Goal: Find specific page/section: Find specific page/section

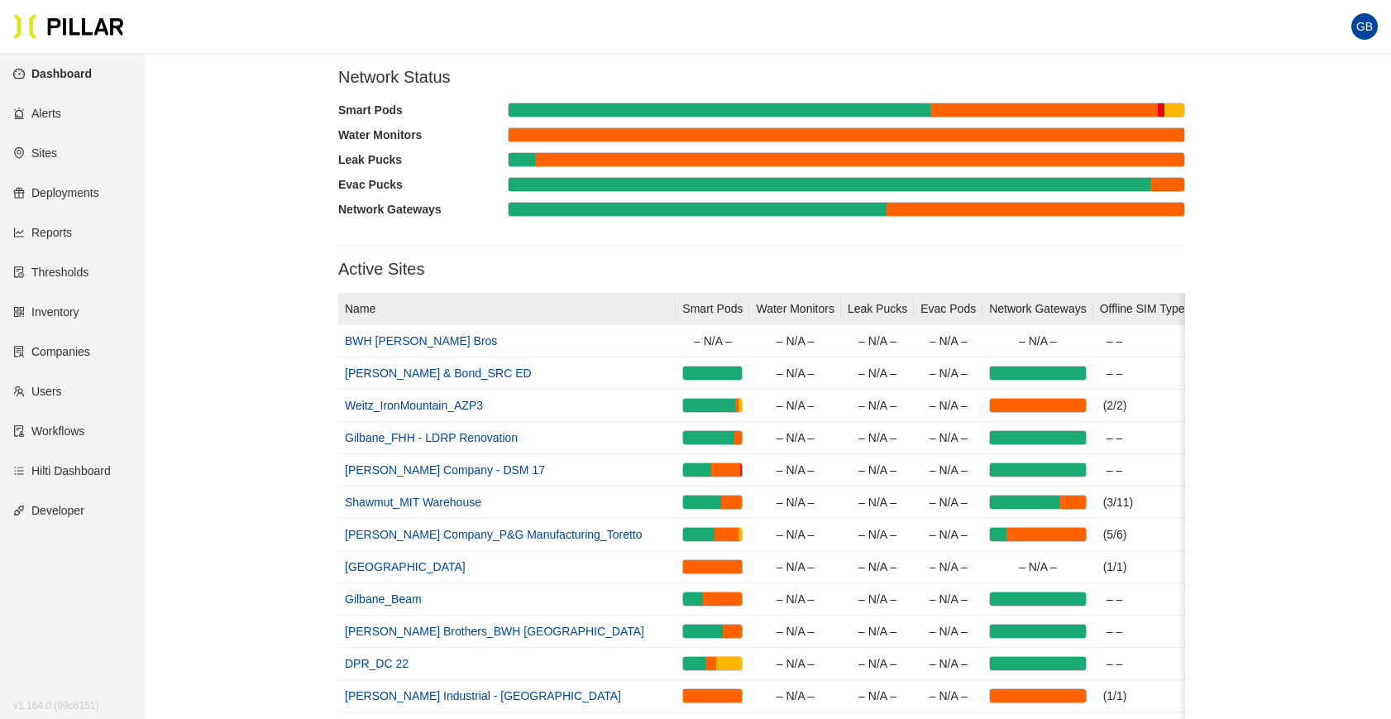
click at [52, 150] on link "Sites" at bounding box center [35, 152] width 44 height 13
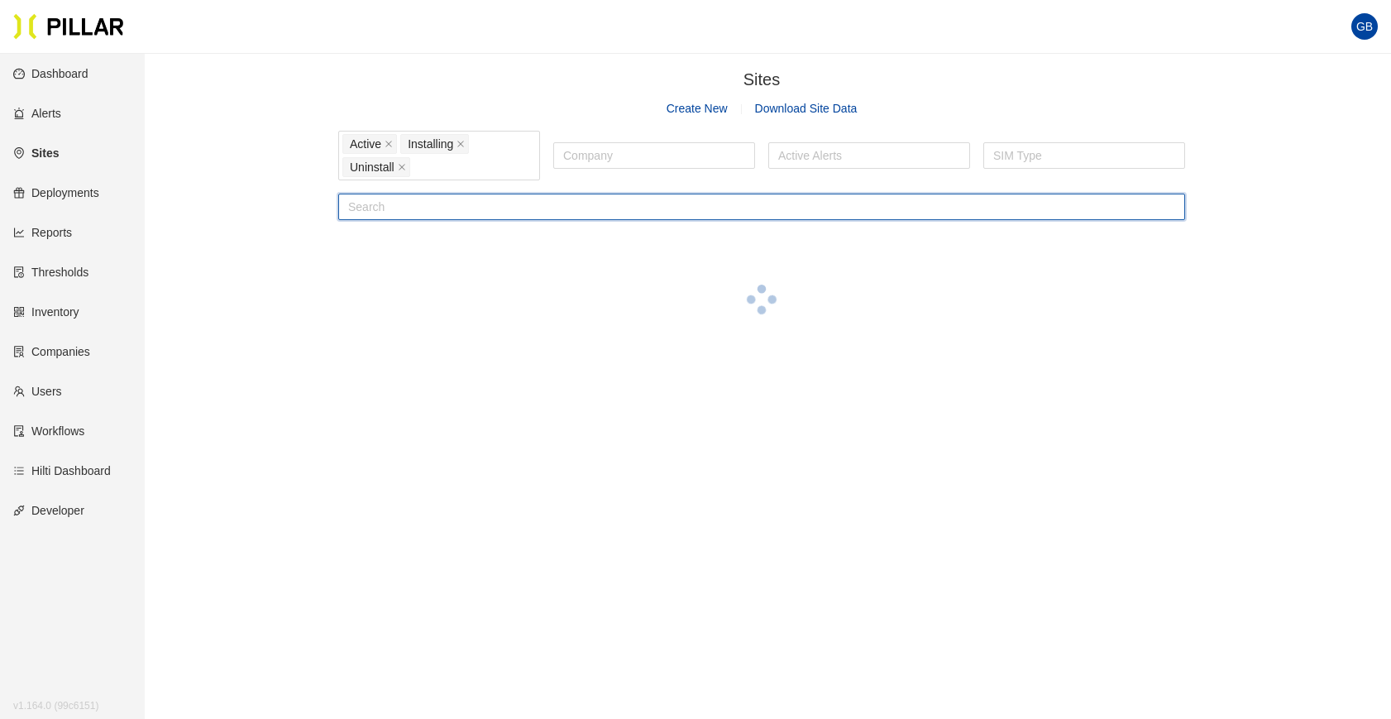
click at [422, 201] on input "text" at bounding box center [761, 206] width 847 height 26
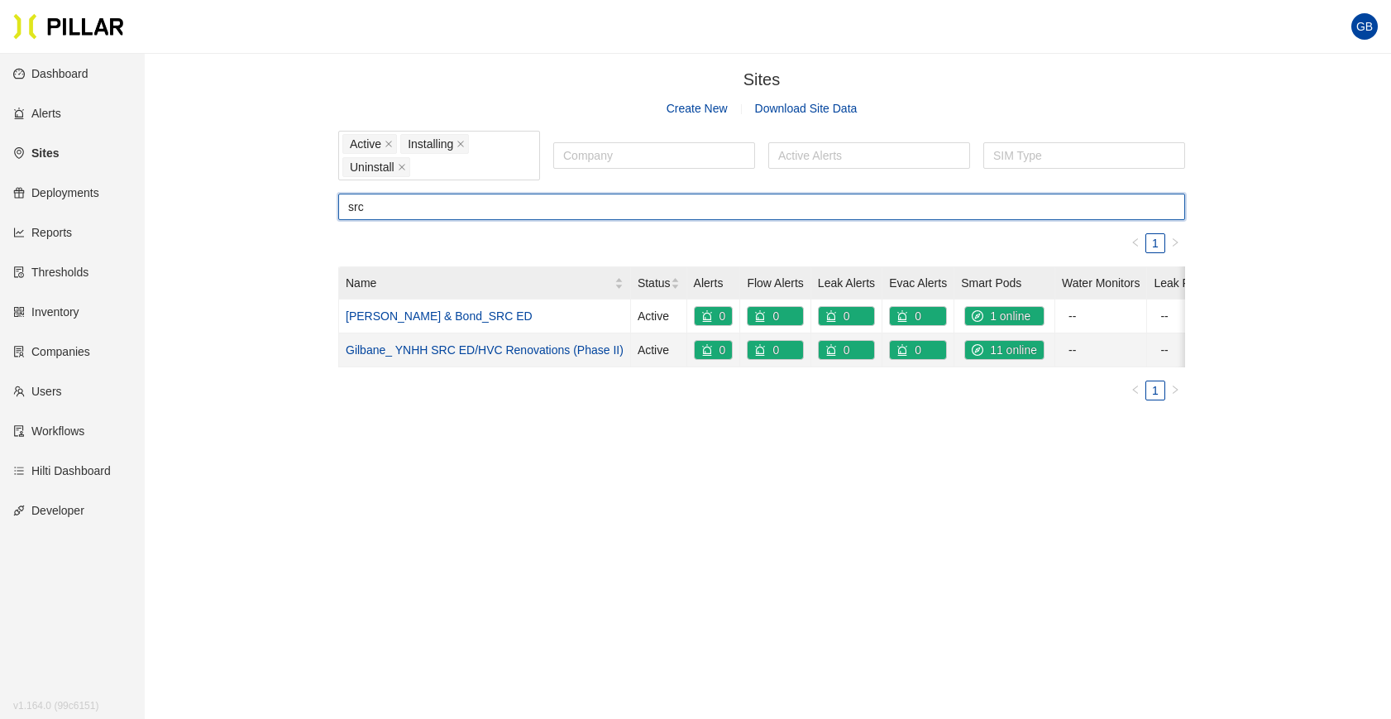
type input "src"
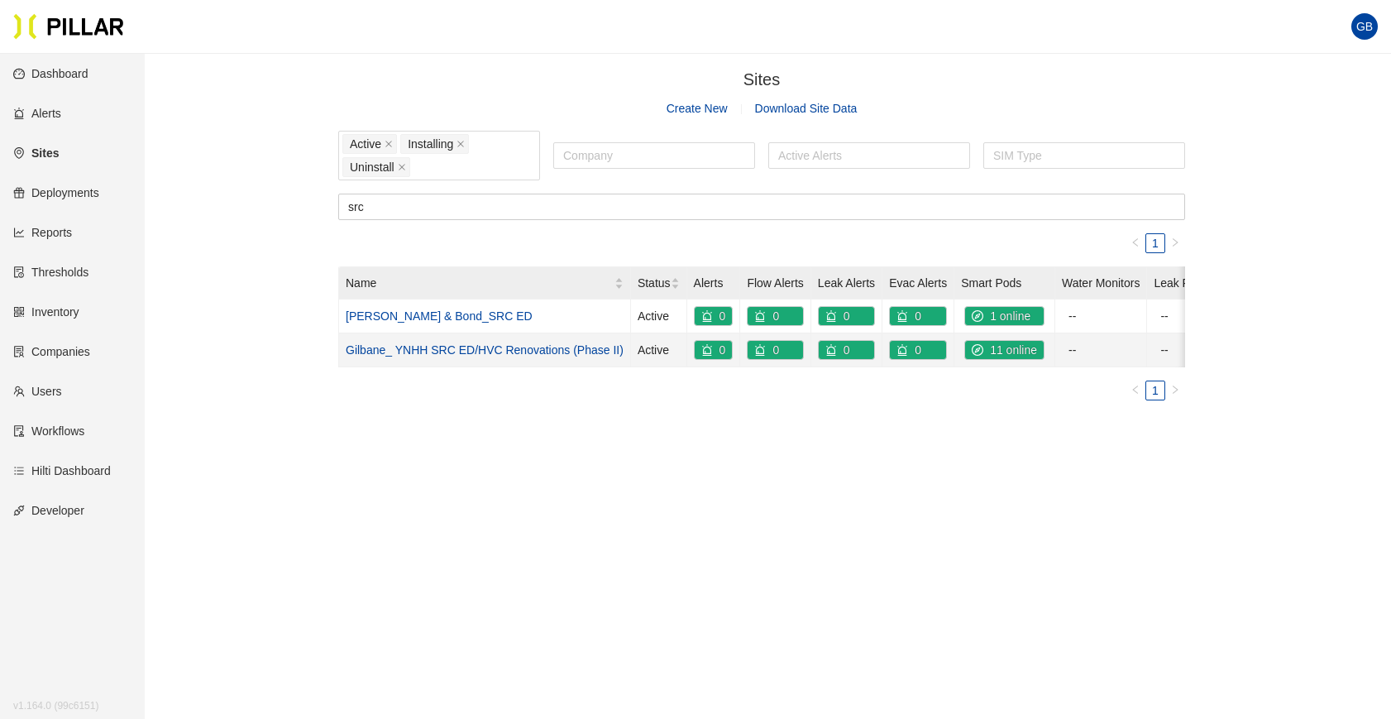
click at [426, 348] on link "Gilbane_ YNHH SRC ED/HVC Renovations (Phase II)" at bounding box center [485, 349] width 278 height 13
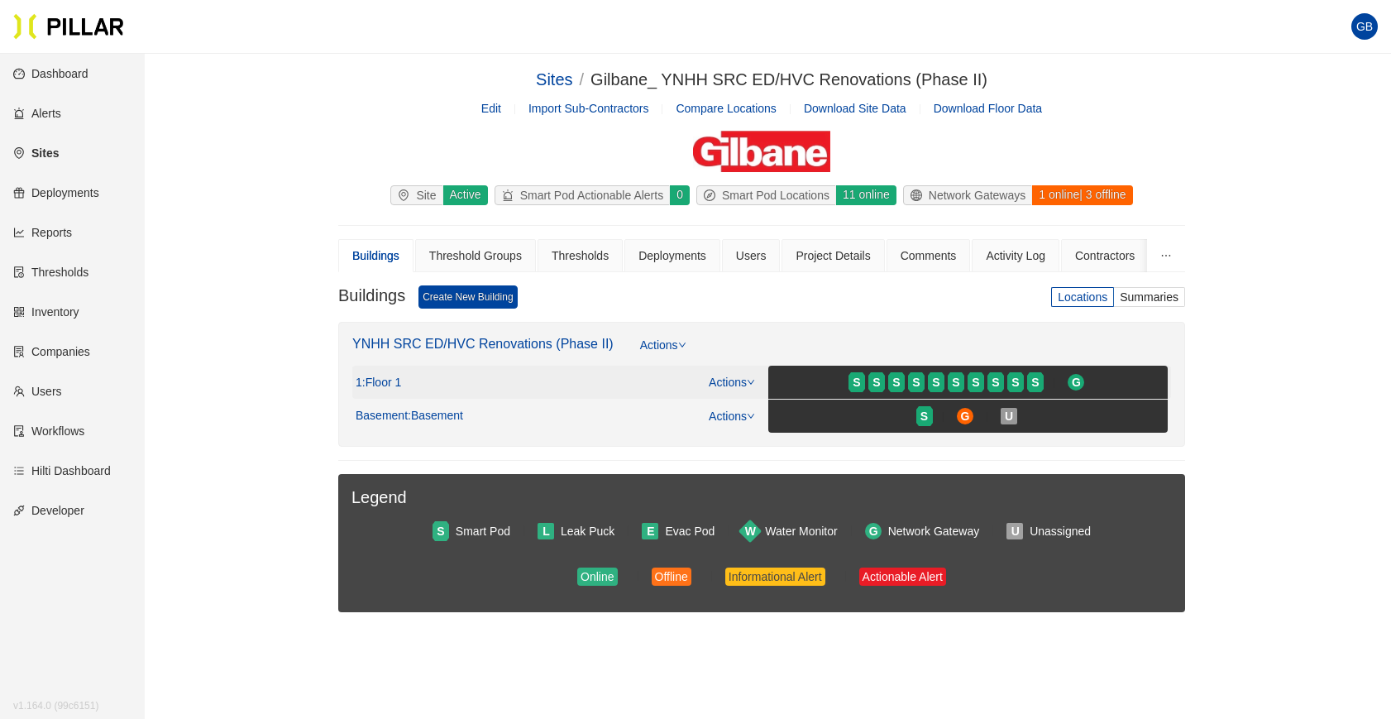
click at [748, 381] on icon "down" at bounding box center [751, 382] width 8 height 8
click at [745, 405] on link "View/Edit Floor Plan" at bounding box center [767, 408] width 104 height 18
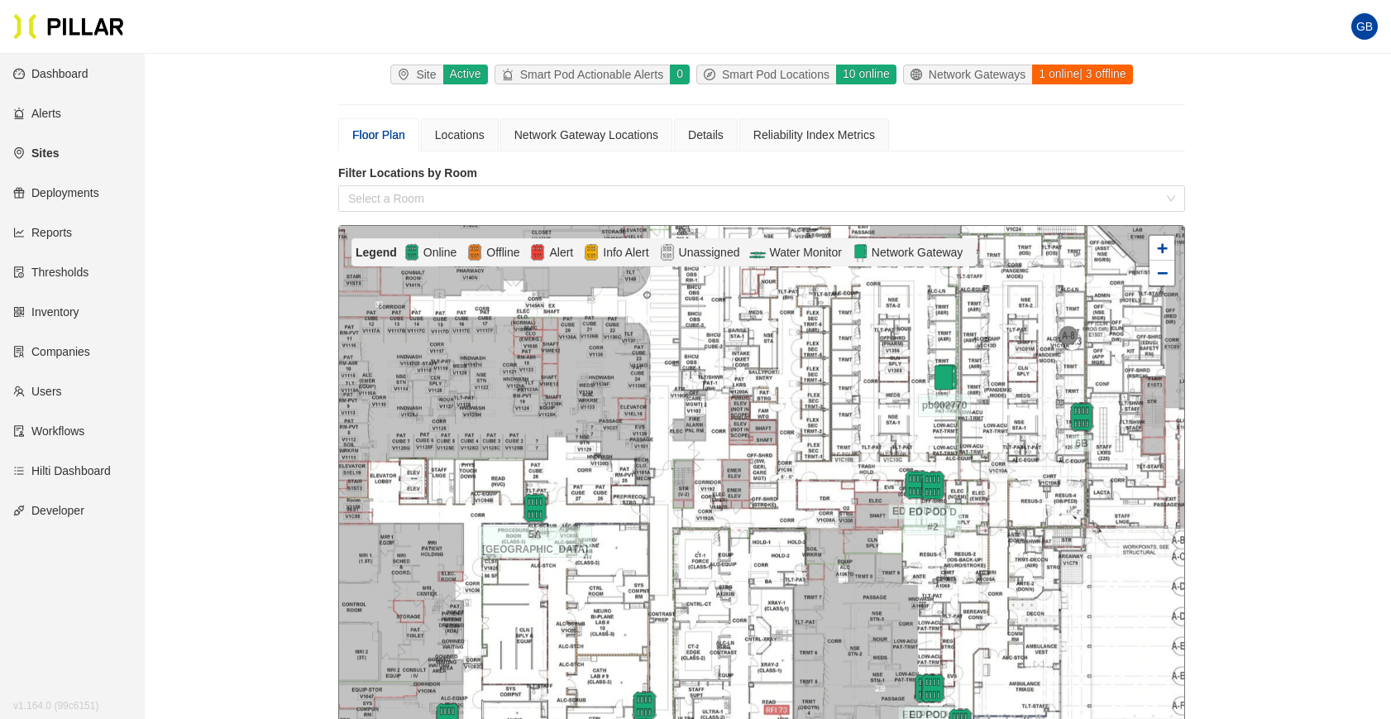
scroll to position [248, 0]
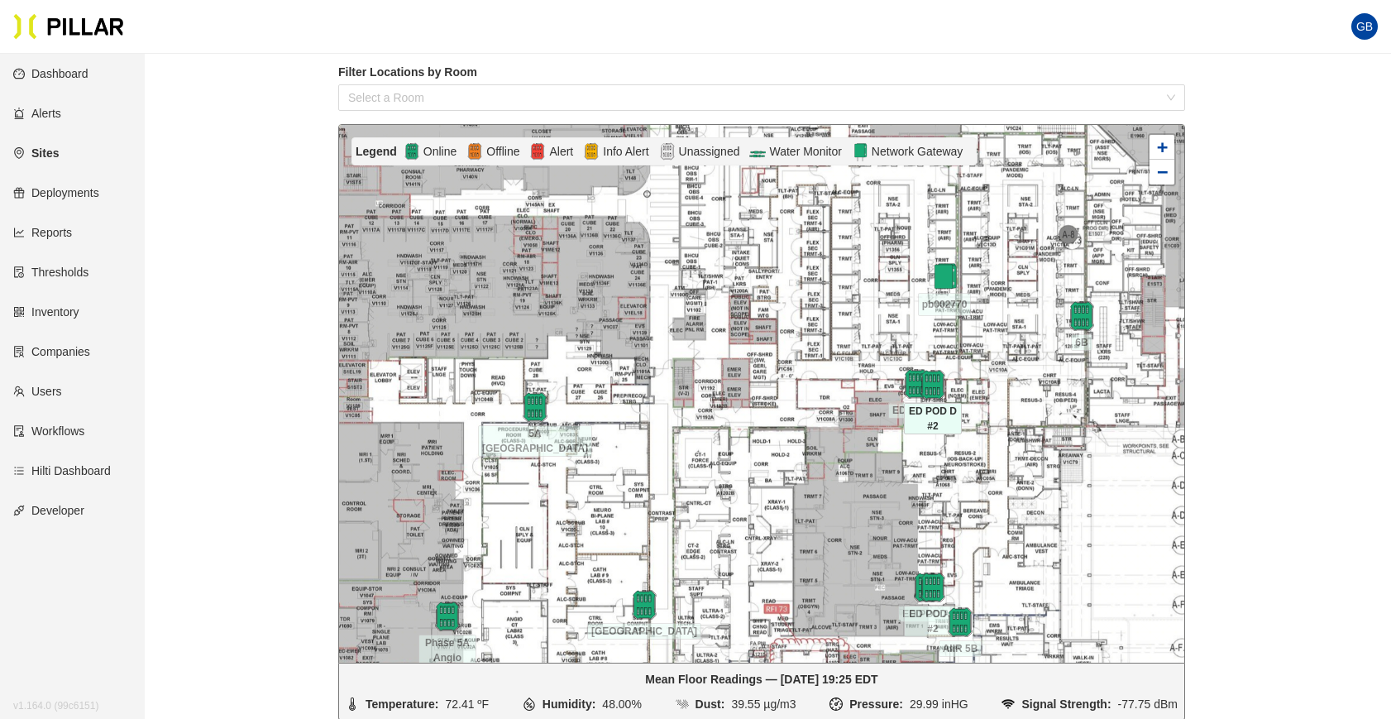
click at [912, 381] on div at bounding box center [933, 385] width 58 height 30
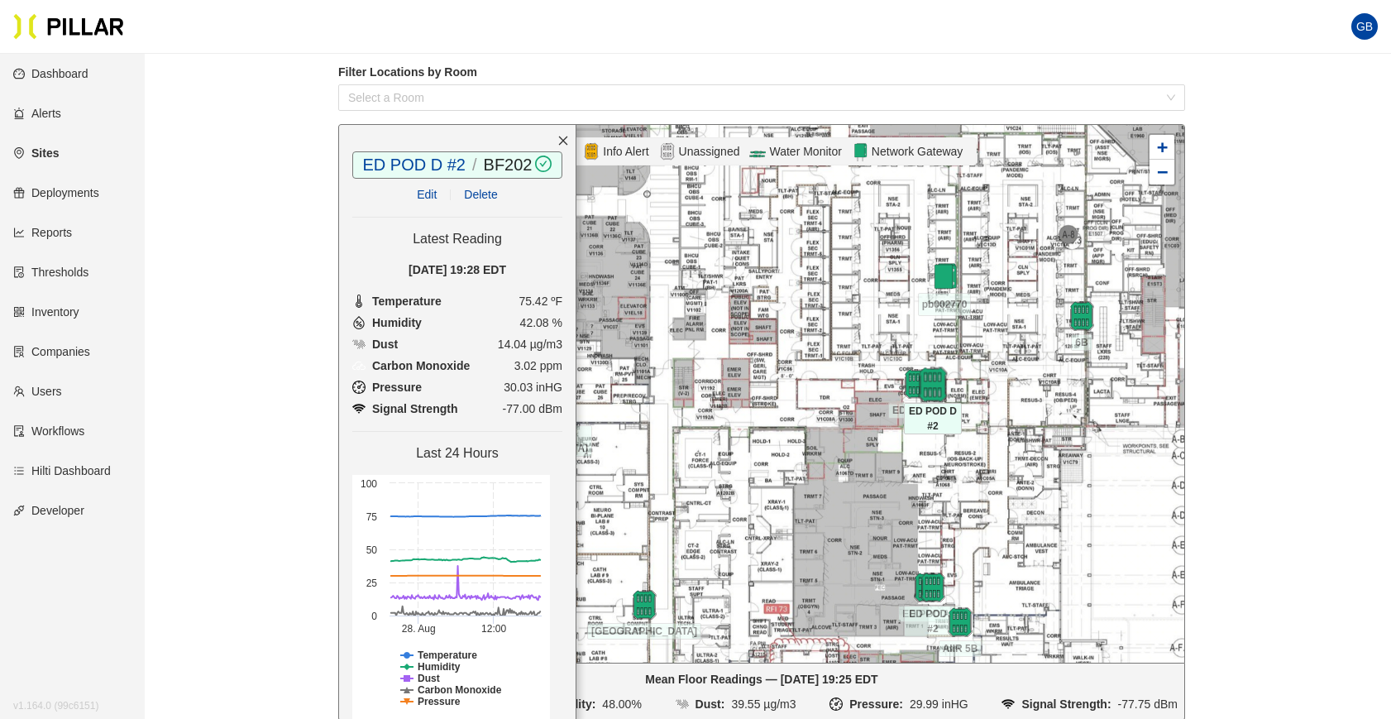
click at [932, 384] on img at bounding box center [933, 384] width 36 height 36
click at [932, 384] on img at bounding box center [933, 385] width 30 height 30
click at [935, 380] on img at bounding box center [933, 384] width 36 height 36
click at [935, 380] on img at bounding box center [933, 385] width 30 height 30
click at [838, 346] on div at bounding box center [761, 393] width 845 height 537
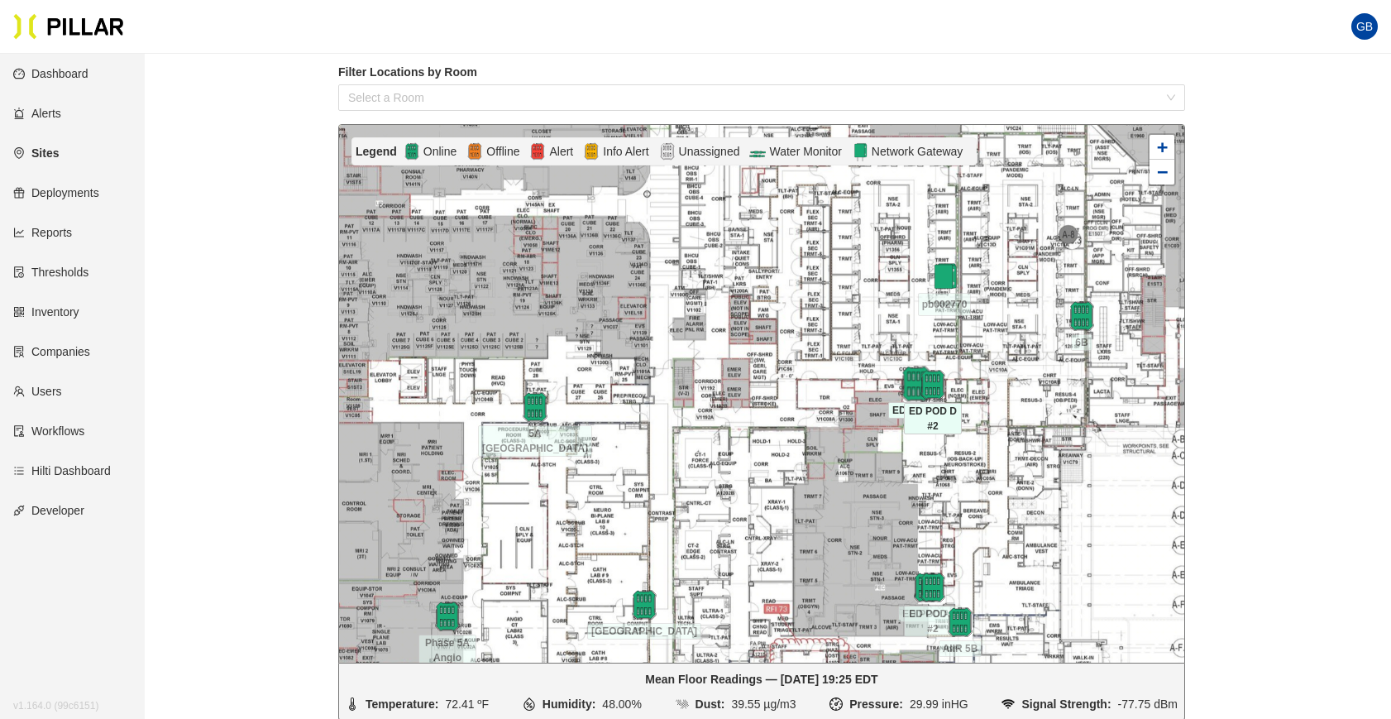
click at [916, 382] on img at bounding box center [916, 383] width 36 height 36
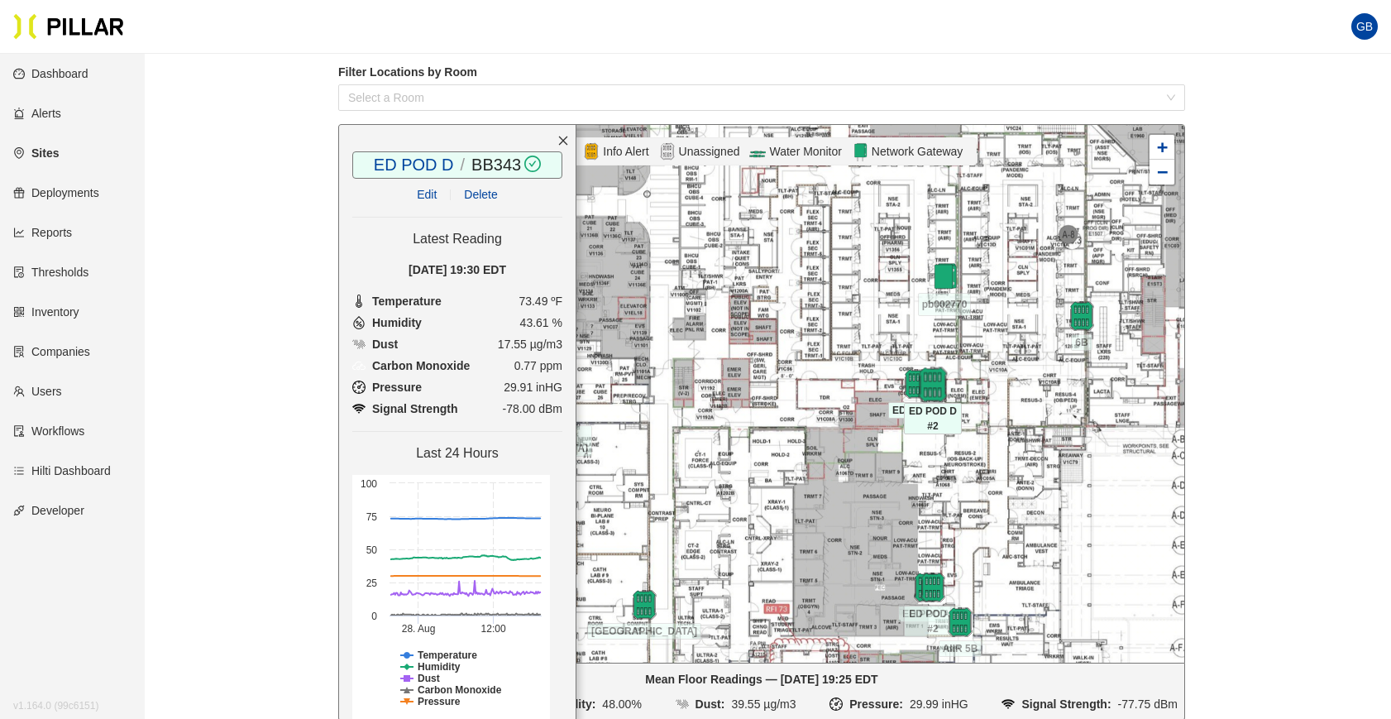
click at [937, 385] on img at bounding box center [933, 384] width 36 height 36
click at [938, 587] on img at bounding box center [933, 587] width 36 height 36
click at [895, 589] on div at bounding box center [761, 393] width 845 height 537
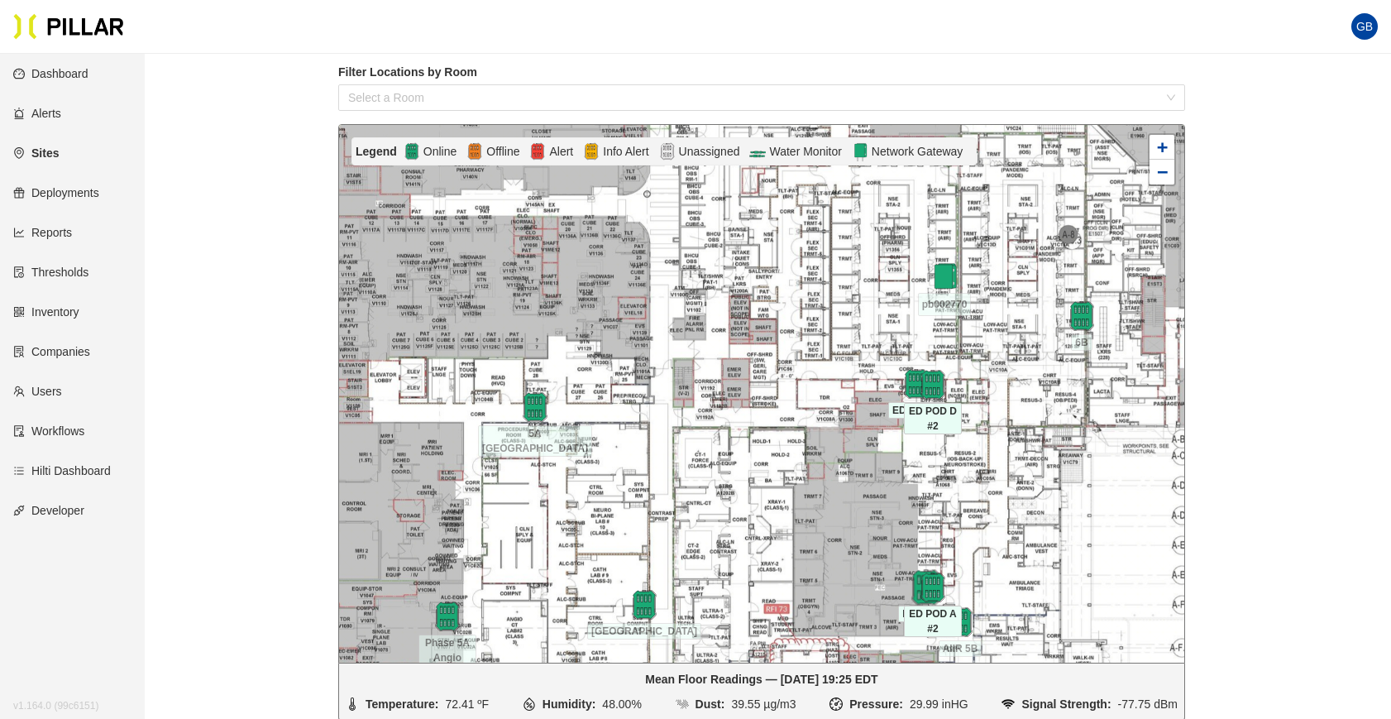
click at [924, 588] on img at bounding box center [926, 587] width 36 height 36
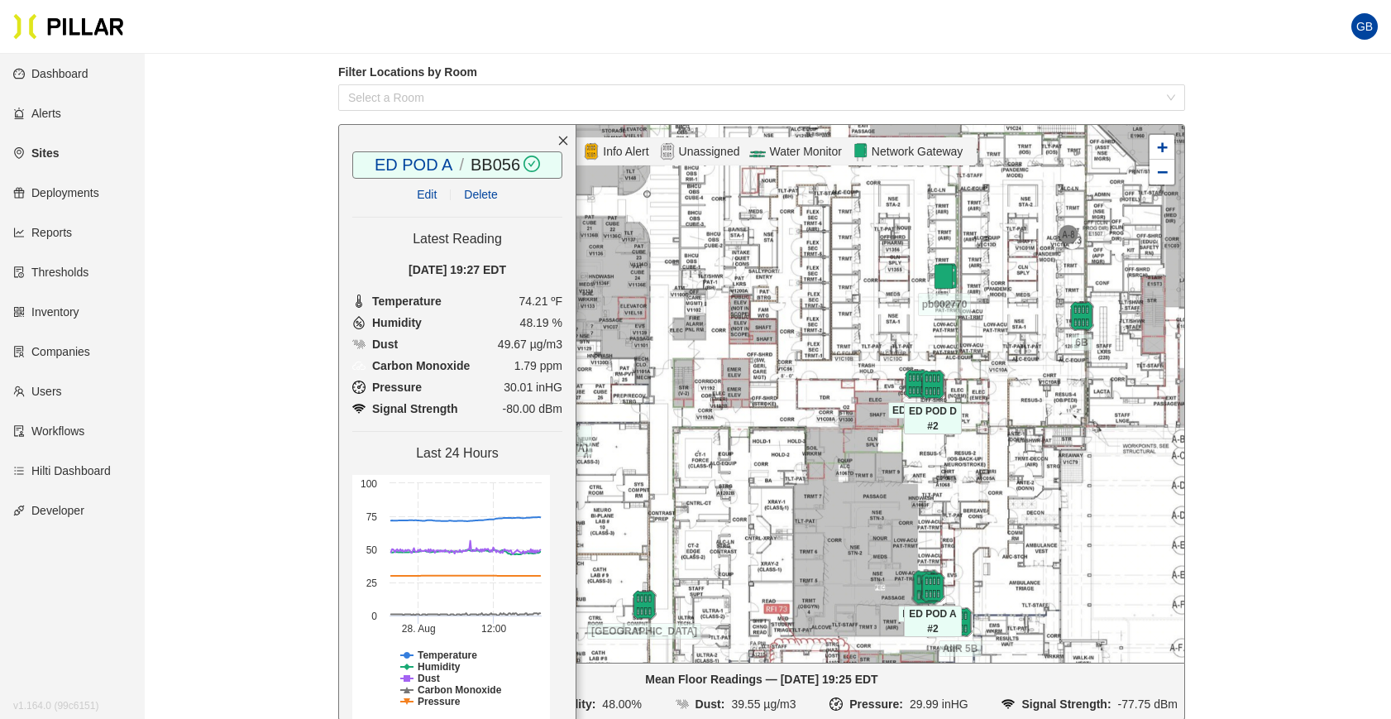
click at [942, 585] on div at bounding box center [926, 587] width 58 height 30
click at [966, 584] on div at bounding box center [761, 393] width 845 height 537
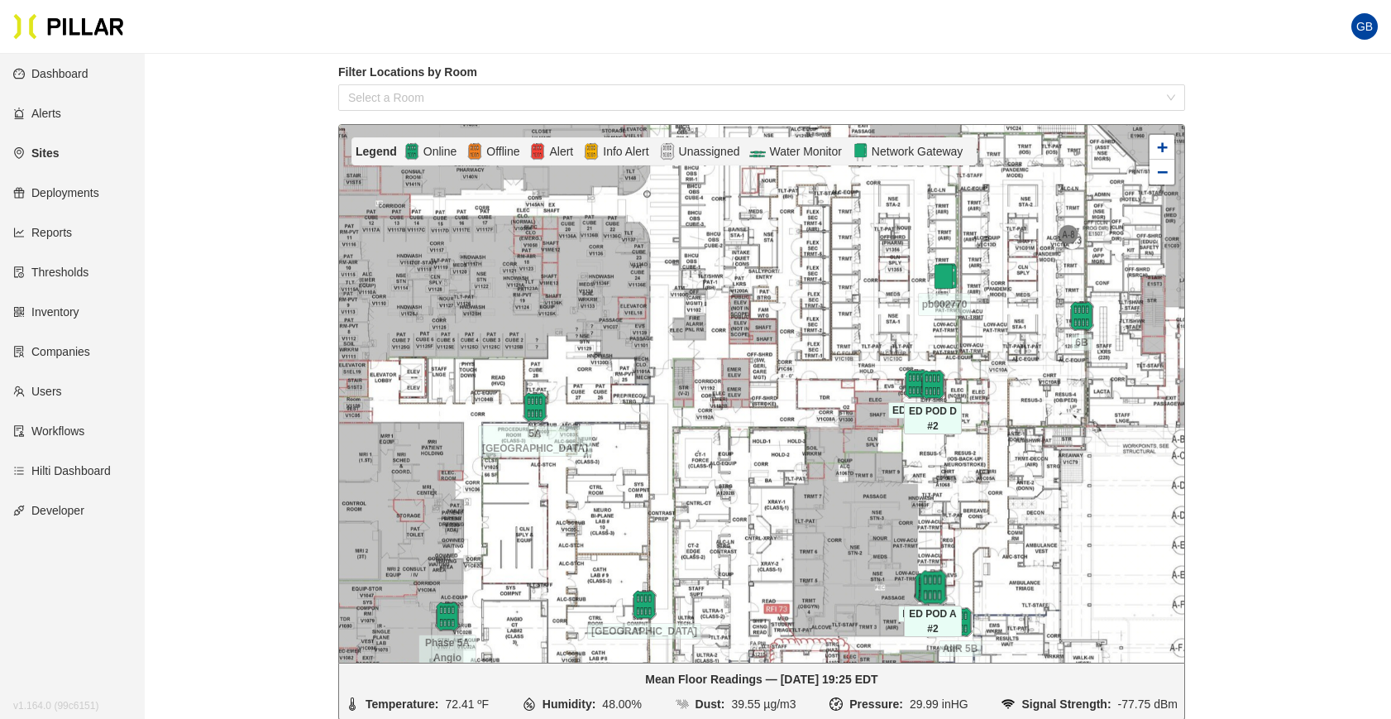
click at [934, 589] on img at bounding box center [933, 587] width 36 height 36
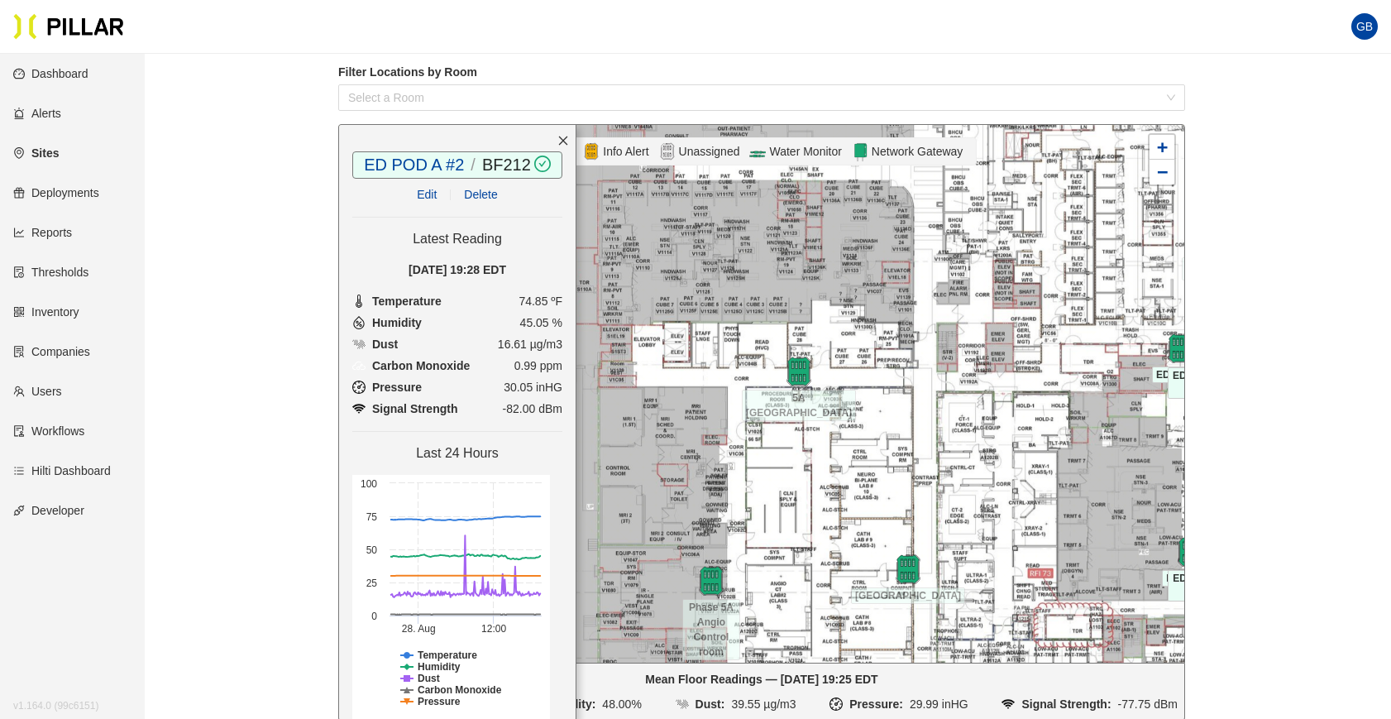
drag, startPoint x: 685, startPoint y: 528, endPoint x: 948, endPoint y: 492, distance: 266.2
click at [948, 492] on div at bounding box center [761, 393] width 845 height 537
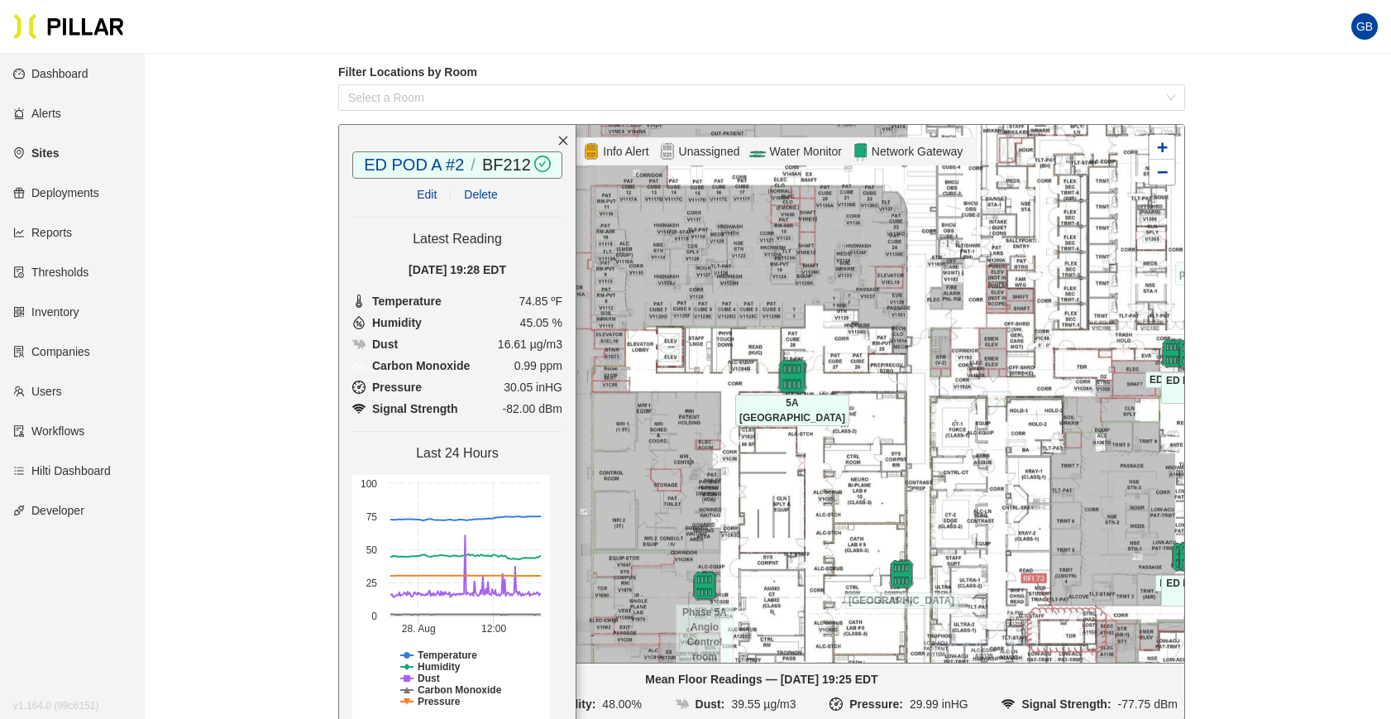
click at [793, 378] on img at bounding box center [792, 376] width 36 height 36
click at [801, 375] on img at bounding box center [792, 376] width 36 height 36
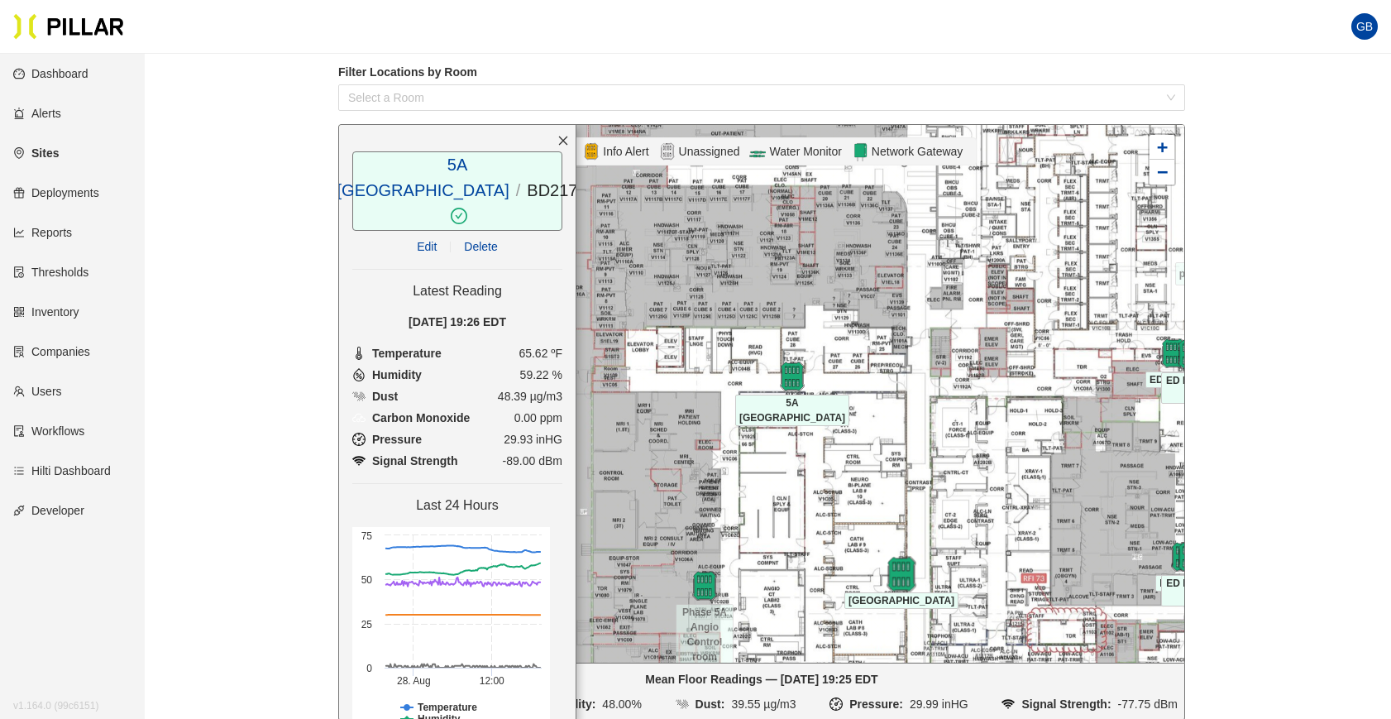
click at [904, 573] on img at bounding box center [901, 574] width 36 height 36
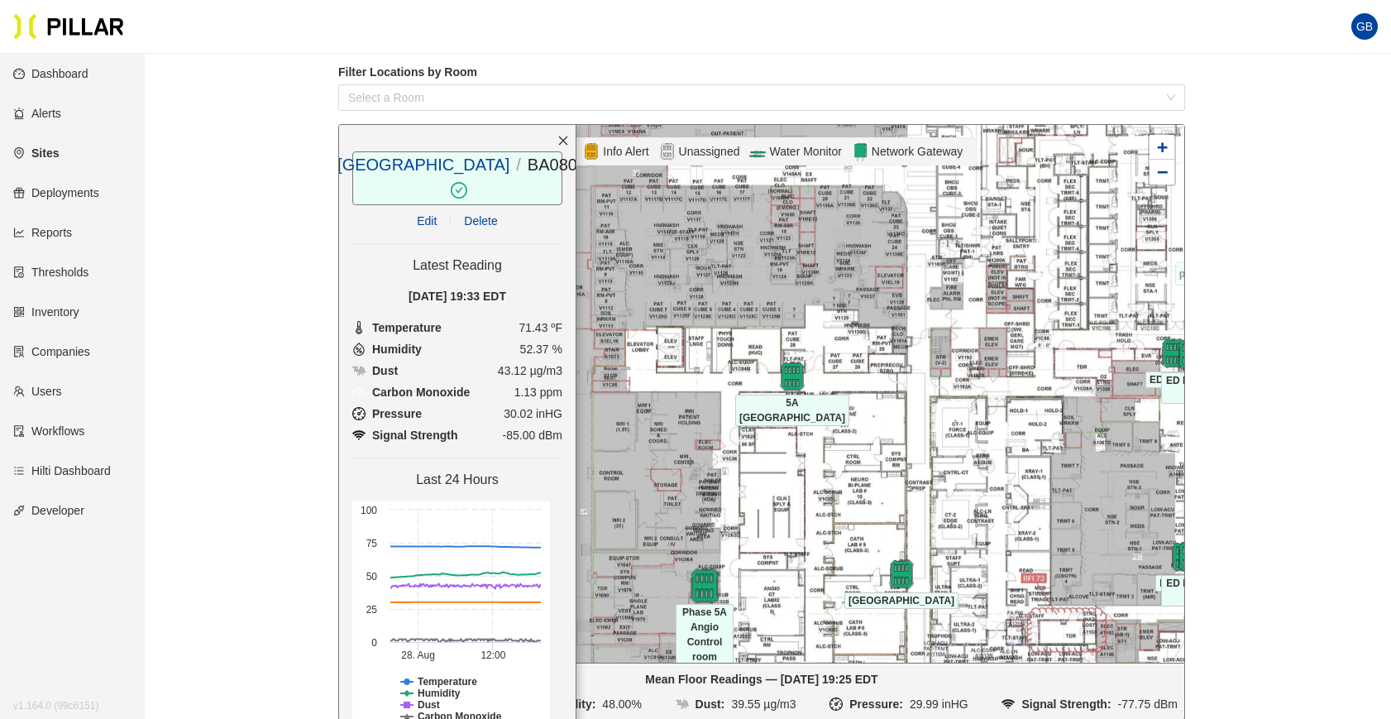
click at [703, 588] on img at bounding box center [704, 585] width 36 height 36
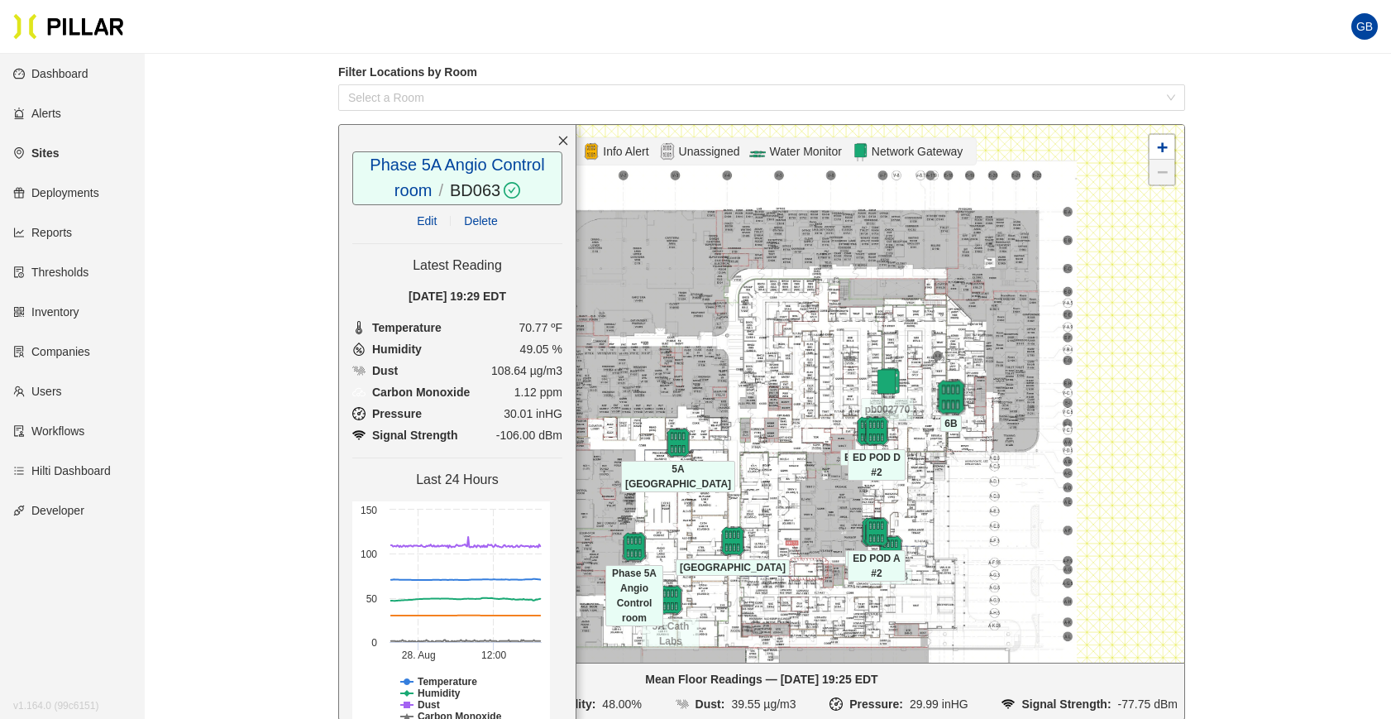
click at [948, 394] on img at bounding box center [951, 397] width 36 height 36
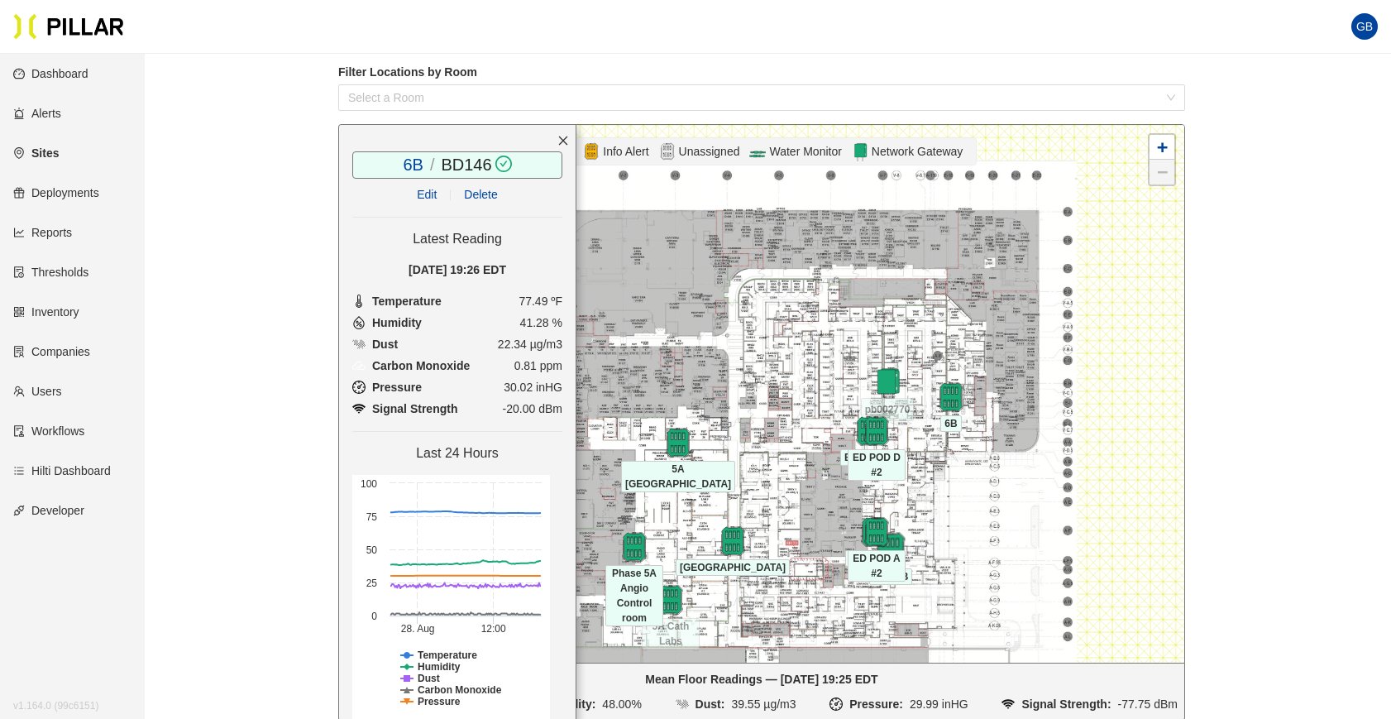
click at [891, 544] on img at bounding box center [890, 550] width 36 height 36
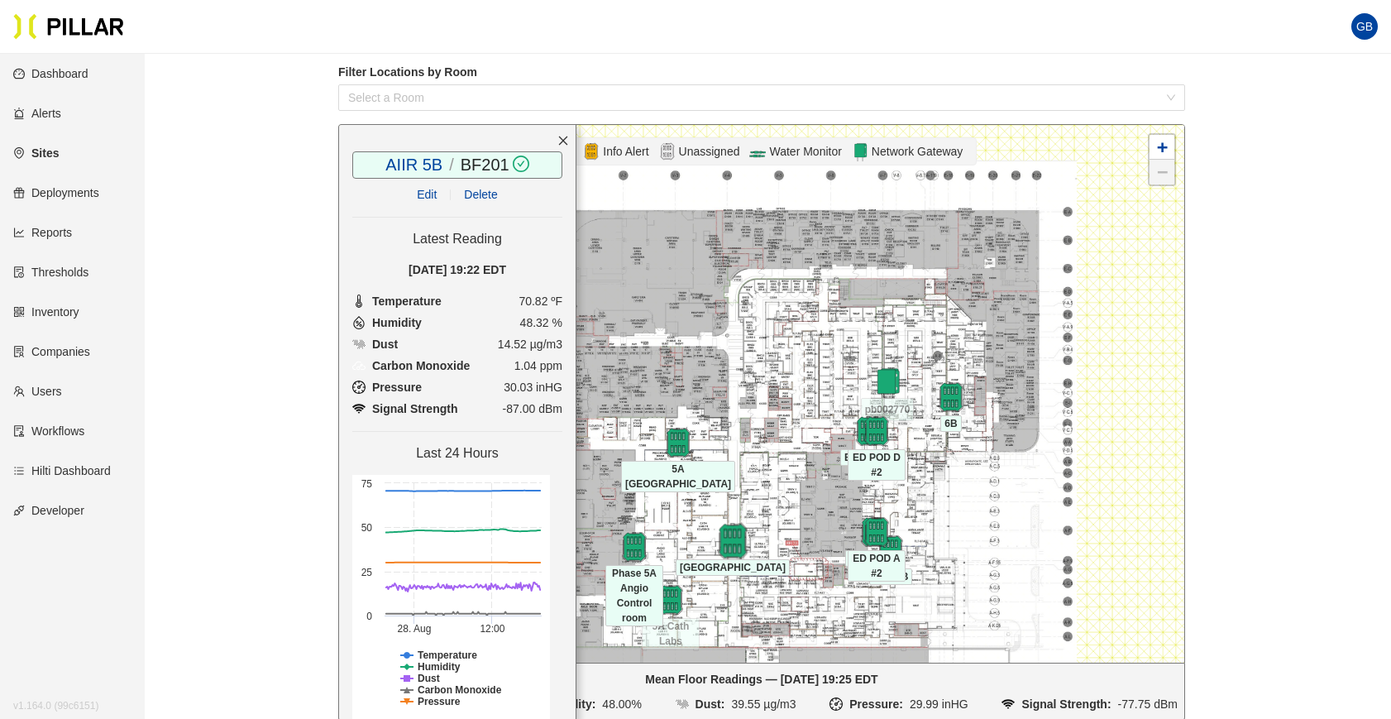
click at [737, 542] on img at bounding box center [732, 541] width 36 height 36
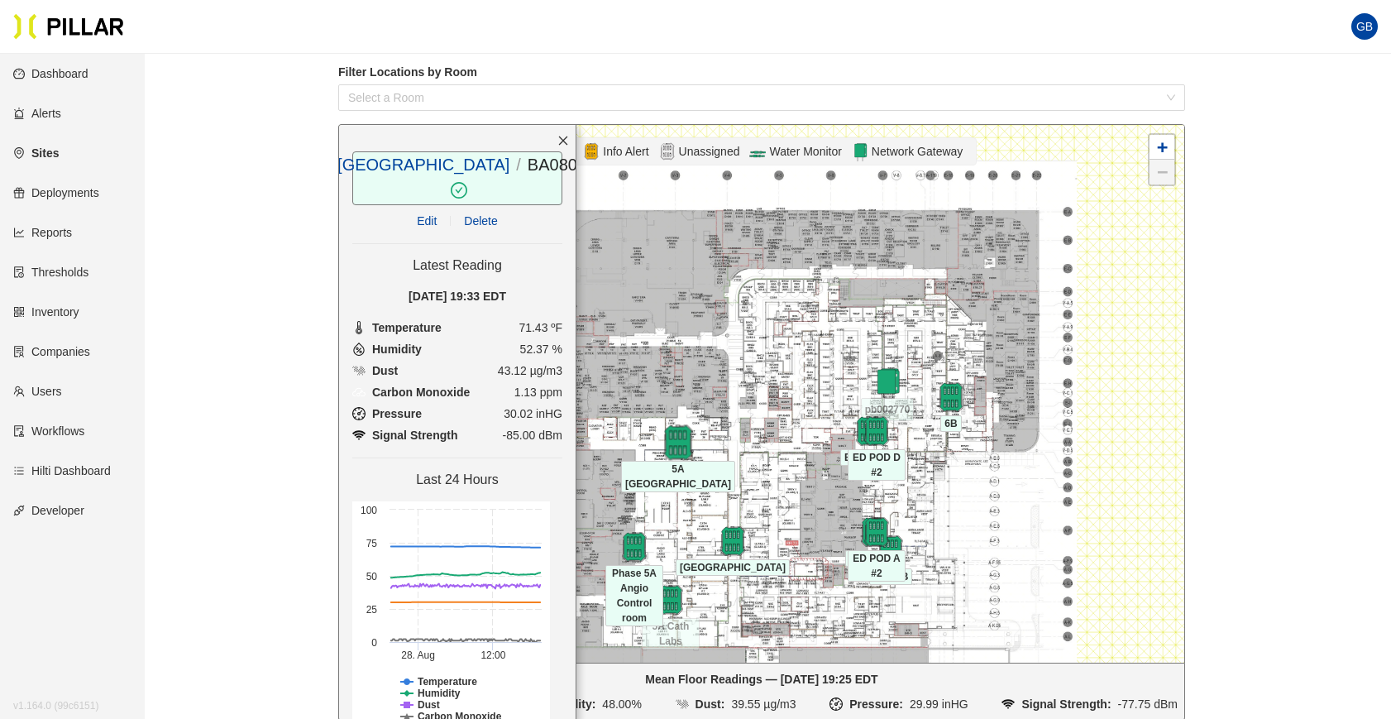
click at [675, 443] on img at bounding box center [678, 442] width 36 height 36
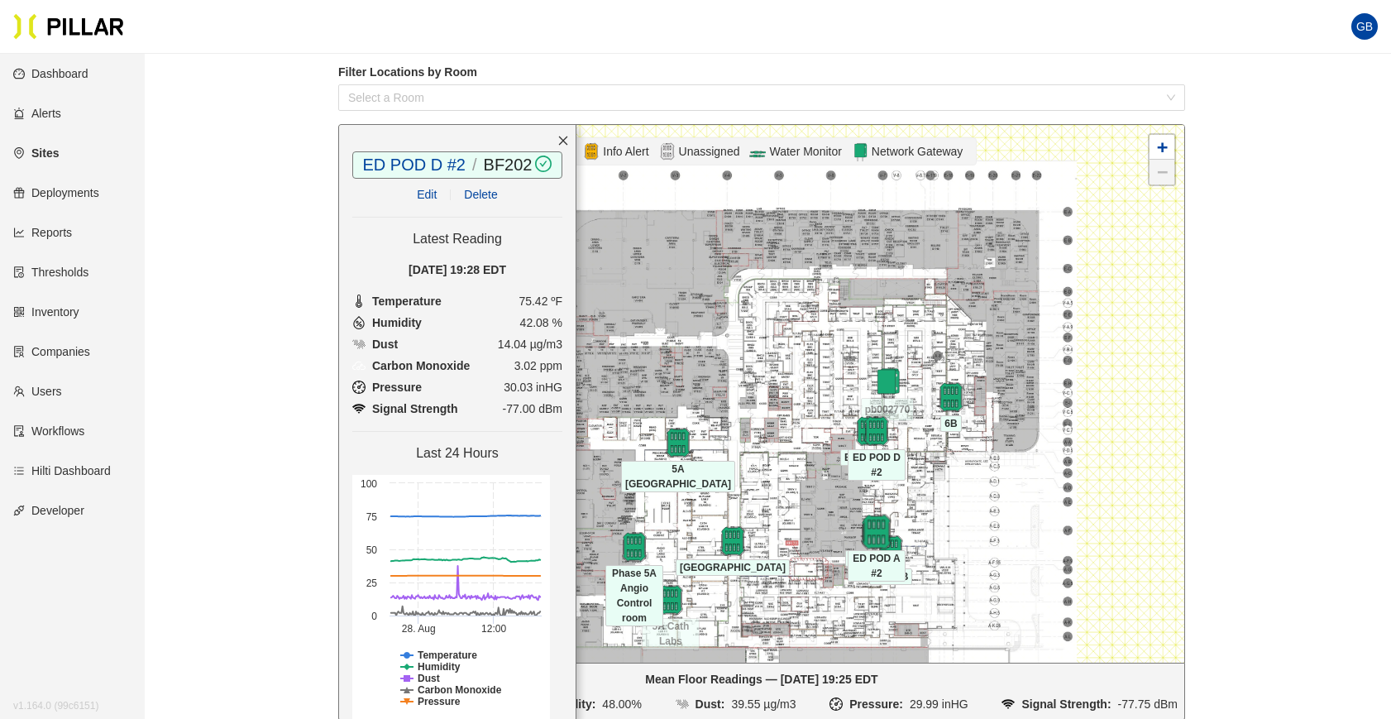
click at [875, 528] on img at bounding box center [876, 531] width 36 height 36
click at [851, 431] on div at bounding box center [877, 431] width 58 height 30
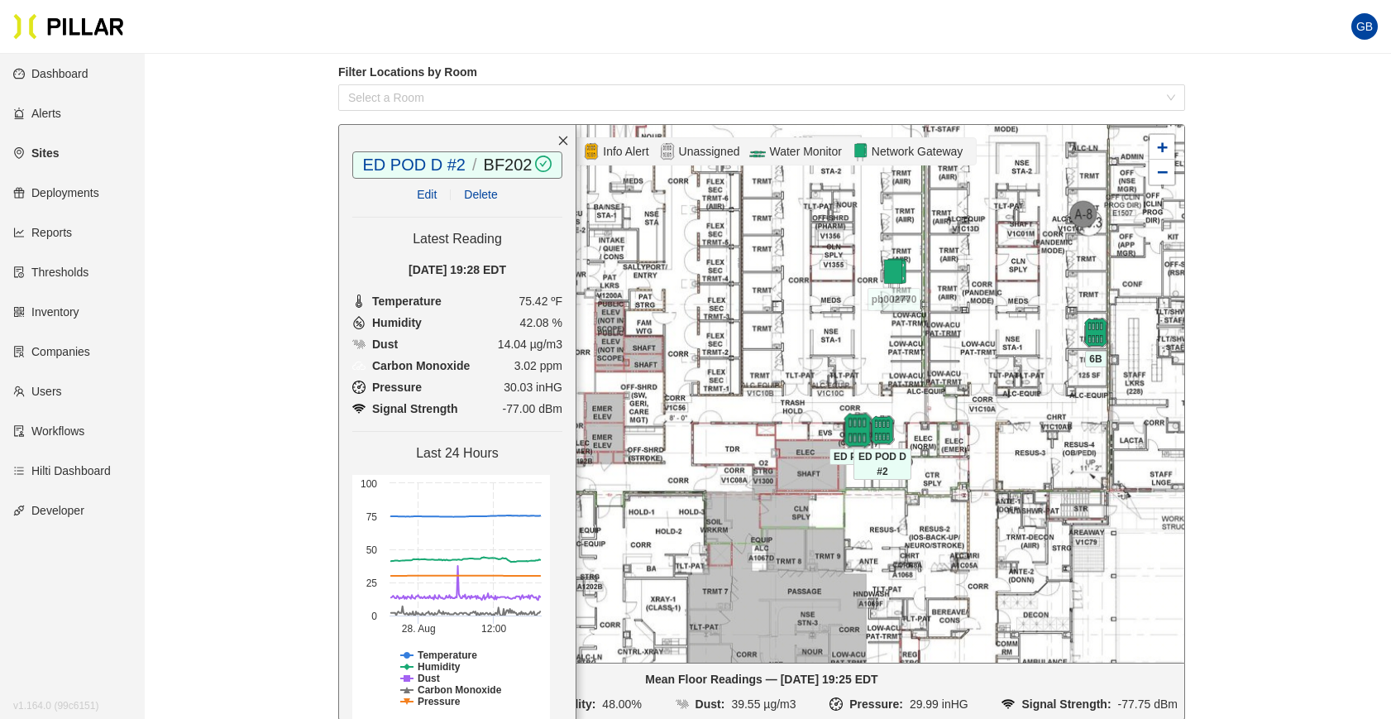
click at [861, 429] on img at bounding box center [857, 430] width 36 height 36
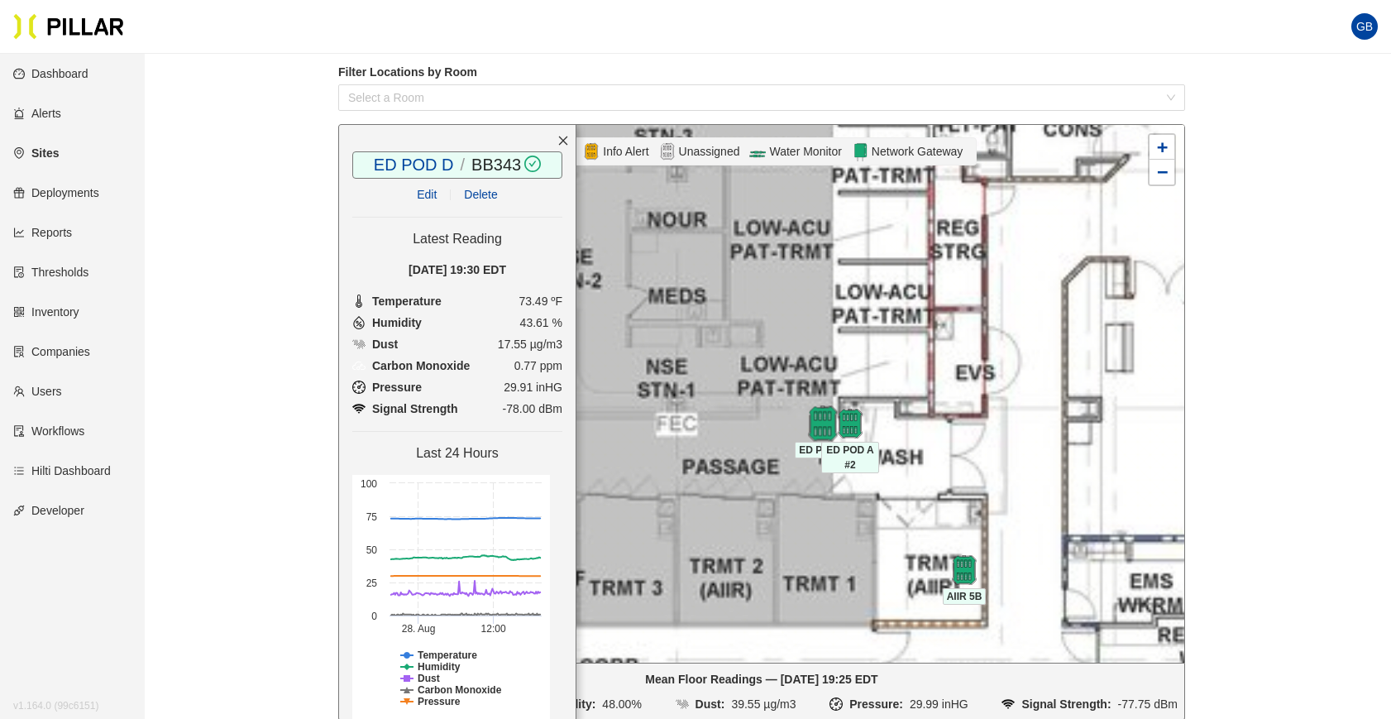
click at [819, 420] on img at bounding box center [823, 423] width 36 height 36
click at [853, 415] on img at bounding box center [850, 423] width 36 height 36
click at [814, 418] on img at bounding box center [823, 423] width 36 height 36
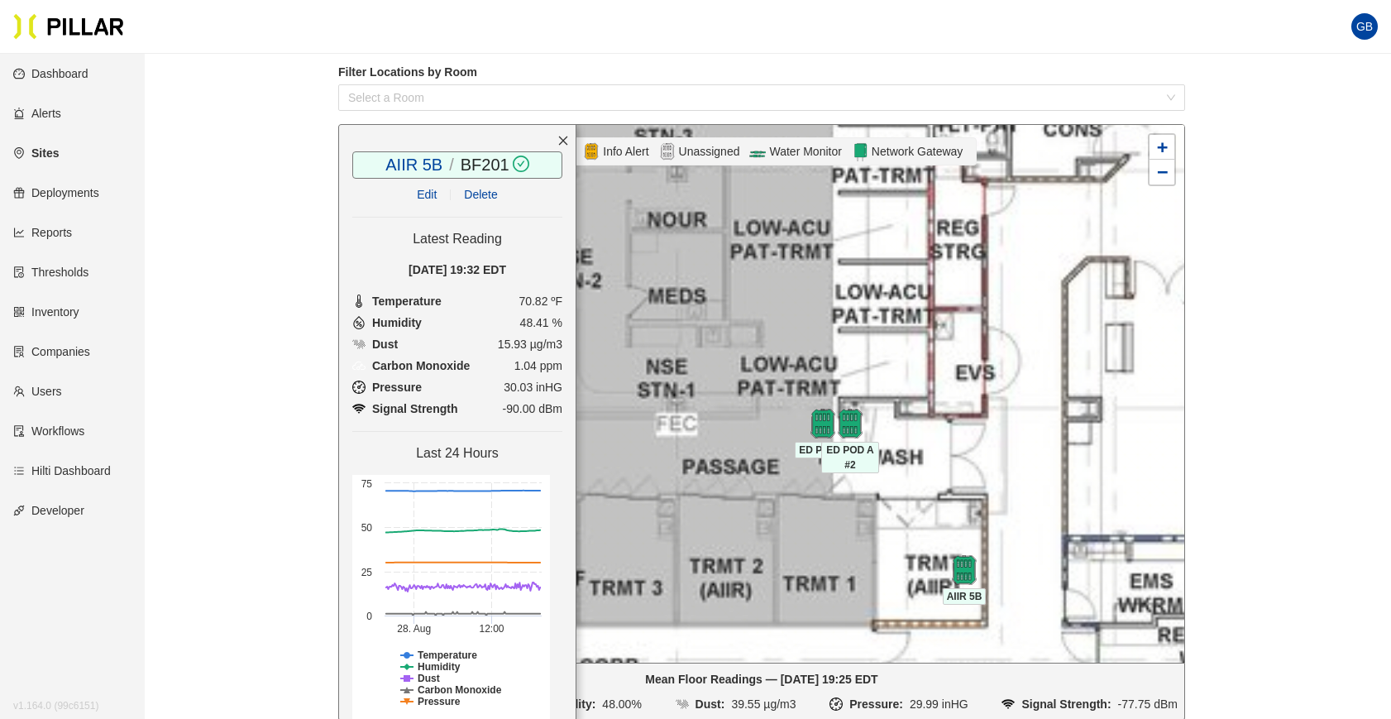
click at [715, 365] on div at bounding box center [761, 393] width 845 height 537
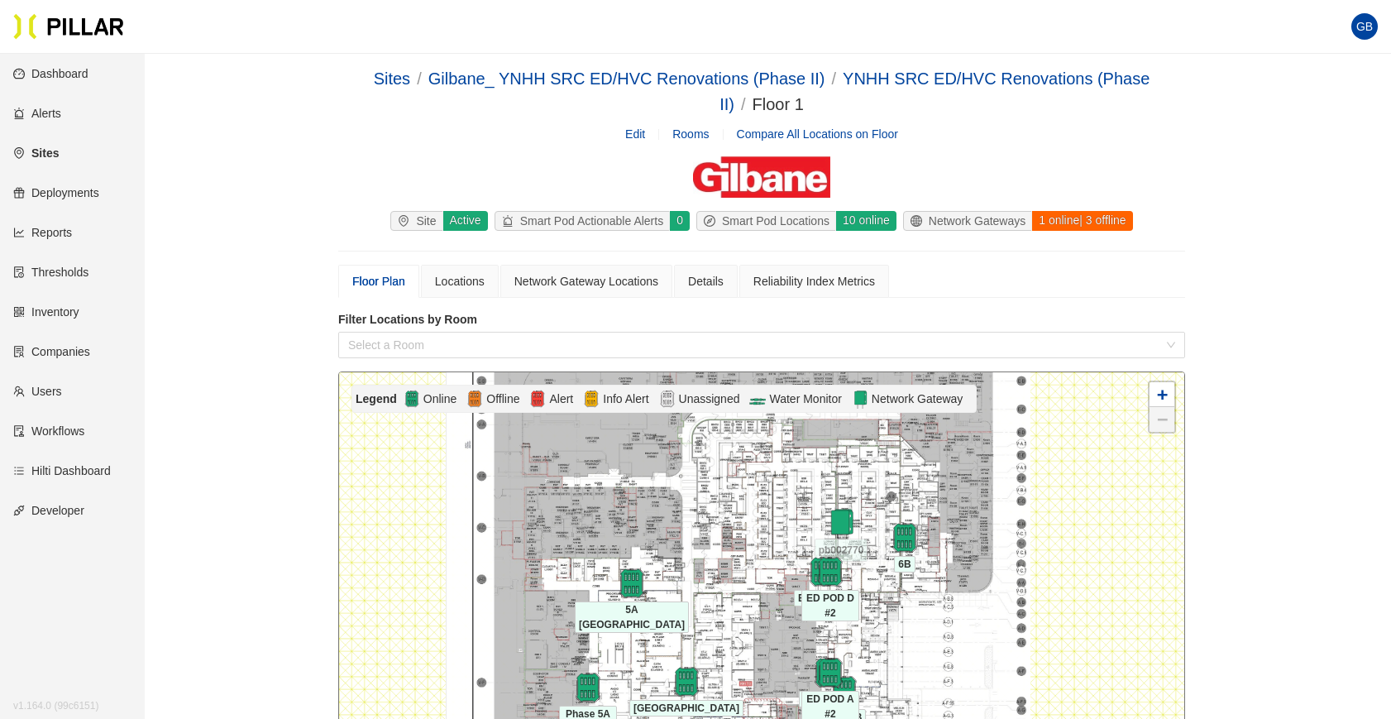
scroll to position [0, 0]
click at [771, 76] on link "Gilbane_ YNHH SRC ED/HVC Renovations (Phase II)" at bounding box center [626, 79] width 397 height 18
